Goal: Transaction & Acquisition: Purchase product/service

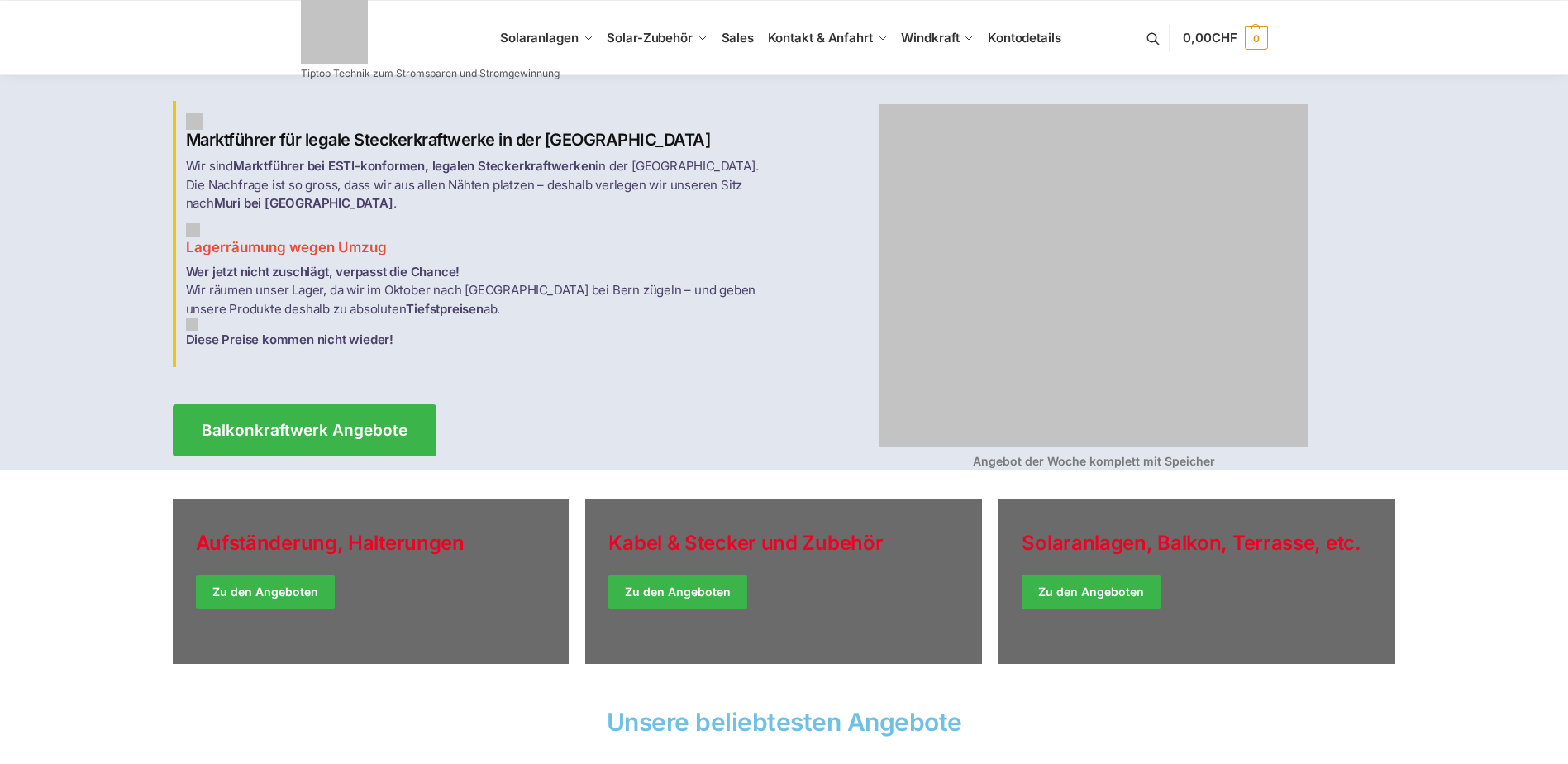
click at [970, 197] on img at bounding box center [1094, 275] width 429 height 343
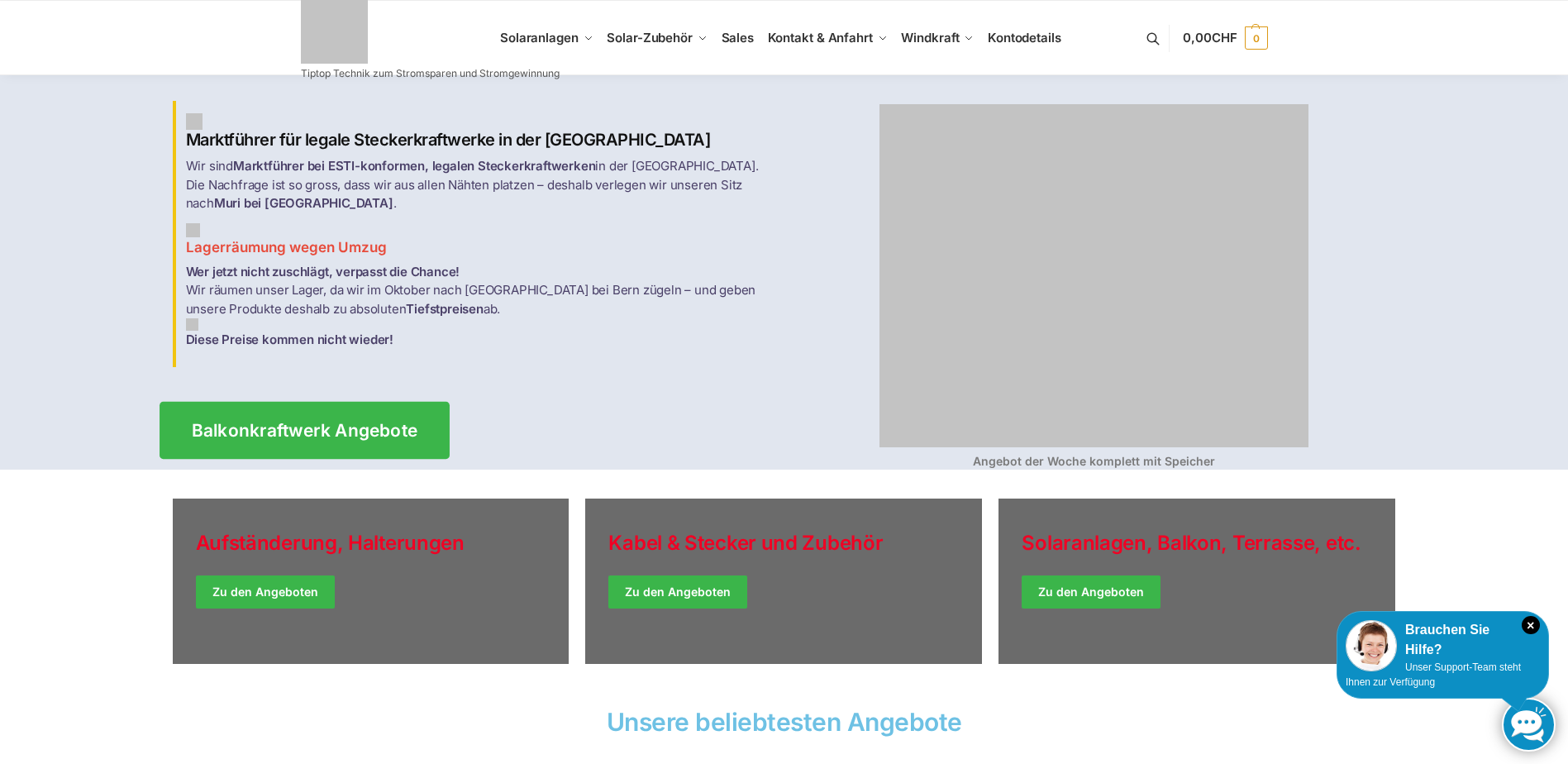
click at [355, 422] on span "Balkonkraftwerk Angebote" at bounding box center [304, 430] width 227 height 18
